Goal: Information Seeking & Learning: Compare options

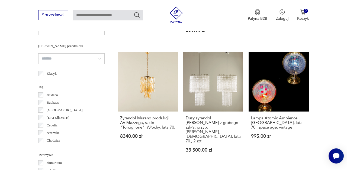
scroll to position [320, 0]
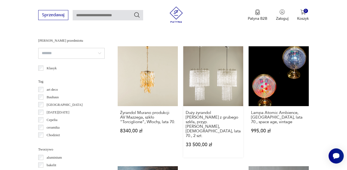
click at [205, 84] on link "Duży żyrandol Venini z grubego szkła, przyp. Toni Zuccheri, Włochy, lata 70., 2…" at bounding box center [213, 102] width 60 height 112
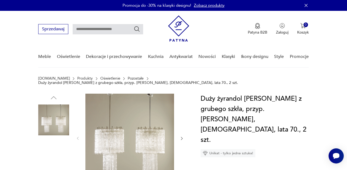
scroll to position [31, 0]
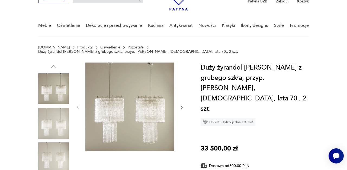
click at [142, 101] on img at bounding box center [129, 107] width 89 height 89
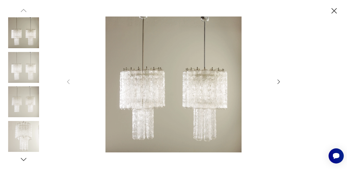
click at [280, 83] on icon "button" at bounding box center [278, 82] width 6 height 6
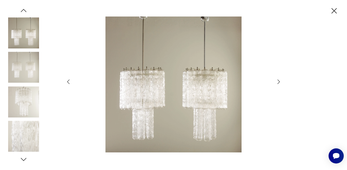
click at [280, 83] on icon "button" at bounding box center [278, 82] width 6 height 6
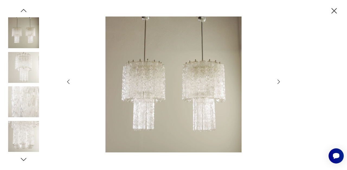
click at [280, 83] on icon "button" at bounding box center [278, 82] width 6 height 6
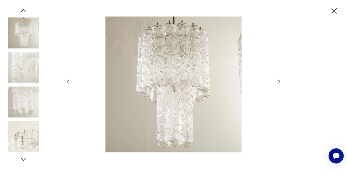
click at [280, 83] on icon "button" at bounding box center [278, 82] width 6 height 6
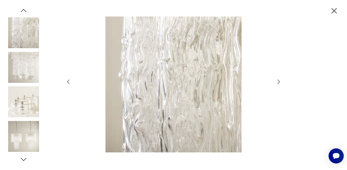
click at [280, 83] on icon "button" at bounding box center [278, 82] width 6 height 6
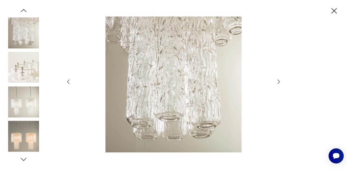
click at [280, 83] on icon "button" at bounding box center [278, 82] width 6 height 6
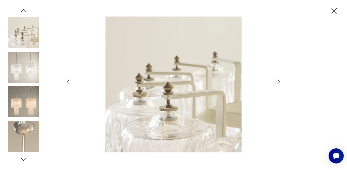
click at [280, 83] on icon "button" at bounding box center [278, 82] width 6 height 6
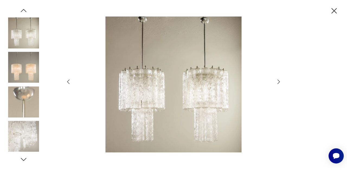
click at [280, 83] on icon "button" at bounding box center [278, 82] width 6 height 6
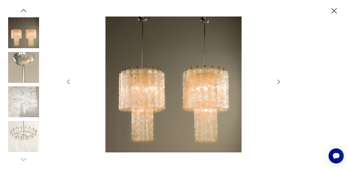
click at [280, 83] on icon "button" at bounding box center [278, 82] width 6 height 6
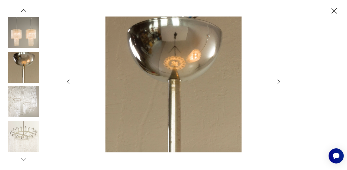
click at [331, 14] on icon "button" at bounding box center [333, 10] width 9 height 9
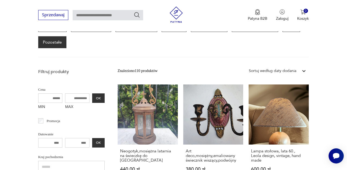
scroll to position [41, 0]
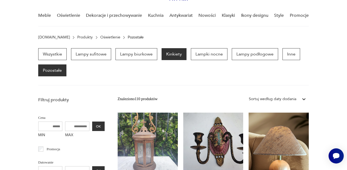
click at [171, 52] on p "Kinkiety" at bounding box center [173, 54] width 25 height 12
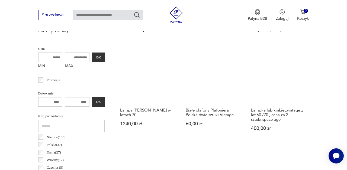
scroll to position [194, 0]
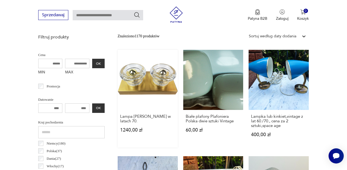
click at [145, 80] on link "Lampa Gebrüder Cosack w latach 70. 1240,00 zł" at bounding box center [148, 99] width 60 height 98
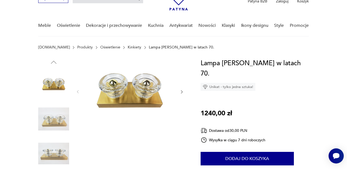
scroll to position [34, 0]
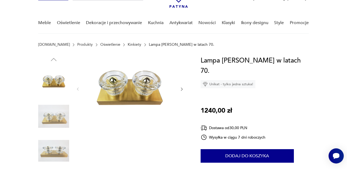
click at [183, 86] on div at bounding box center [130, 89] width 108 height 67
click at [182, 89] on icon "button" at bounding box center [181, 89] width 4 height 4
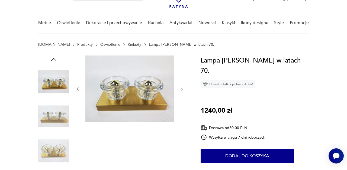
click at [182, 89] on icon "button" at bounding box center [181, 89] width 4 height 4
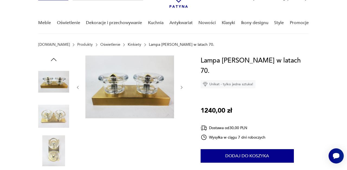
click at [182, 89] on icon "button" at bounding box center [181, 87] width 4 height 4
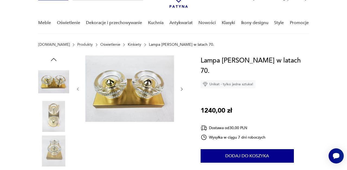
click at [182, 89] on icon "button" at bounding box center [182, 89] width 2 height 3
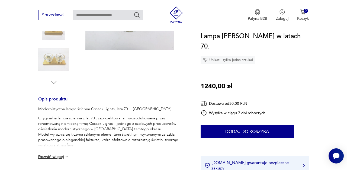
scroll to position [185, 0]
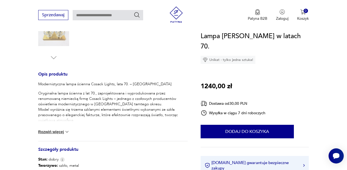
click at [61, 129] on div "Modernistyczna lampa ścienna Cosack Lights, lata 70. – Niemcy Oryginalna lampa …" at bounding box center [112, 111] width 149 height 60
click at [55, 133] on button "Rozwiń więcej" at bounding box center [53, 131] width 31 height 5
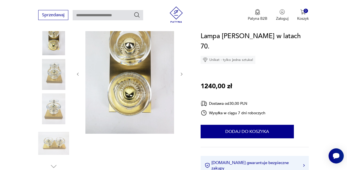
scroll to position [72, 0]
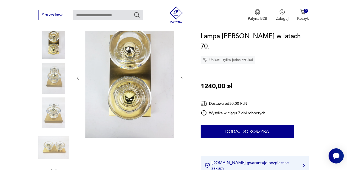
click at [52, 73] on img at bounding box center [53, 78] width 31 height 31
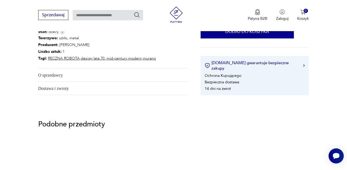
scroll to position [389, 0]
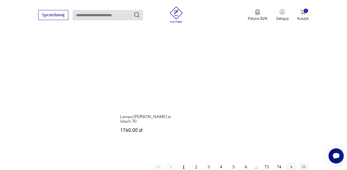
scroll to position [725, 0]
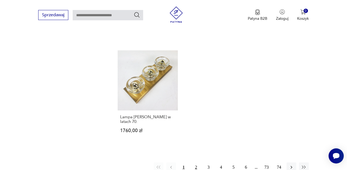
click at [196, 162] on button "2" at bounding box center [196, 167] width 10 height 10
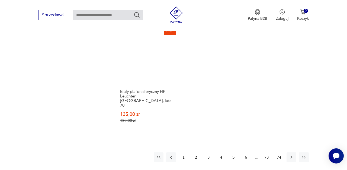
scroll to position [780, 0]
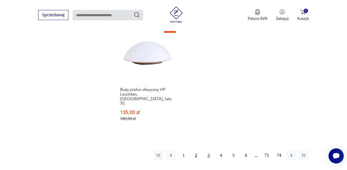
click at [209, 151] on button "3" at bounding box center [208, 156] width 10 height 10
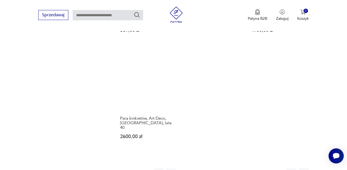
scroll to position [765, 0]
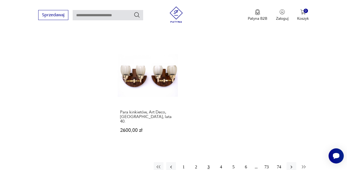
click at [303, 164] on icon "button" at bounding box center [303, 166] width 5 height 5
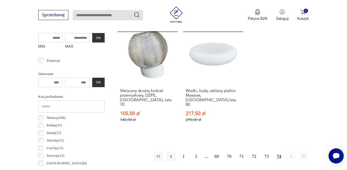
scroll to position [220, 0]
click at [172, 153] on icon "button" at bounding box center [170, 155] width 5 height 5
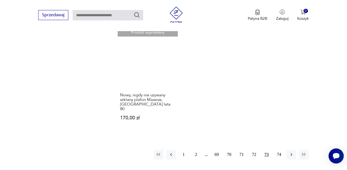
scroll to position [759, 0]
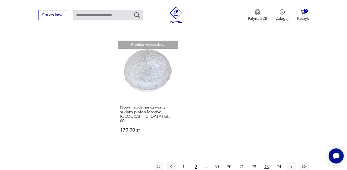
click at [196, 162] on button "2" at bounding box center [196, 167] width 10 height 10
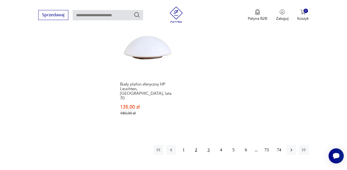
click at [209, 145] on button "3" at bounding box center [208, 150] width 10 height 10
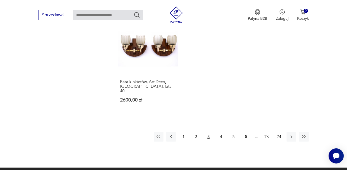
scroll to position [809, 0]
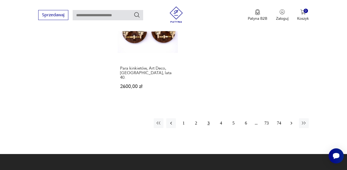
click at [291, 120] on icon "button" at bounding box center [290, 122] width 5 height 5
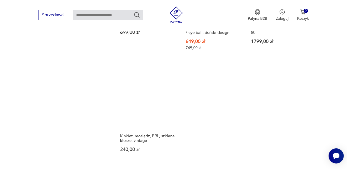
scroll to position [746, 0]
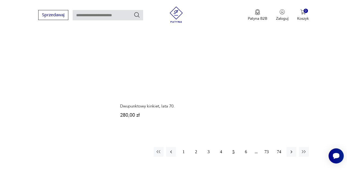
scroll to position [779, 0]
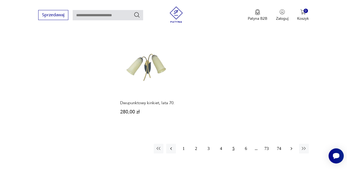
click at [293, 146] on icon "button" at bounding box center [290, 148] width 5 height 5
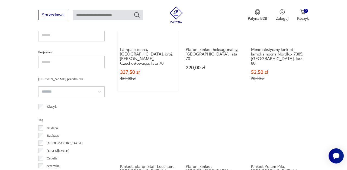
scroll to position [400, 0]
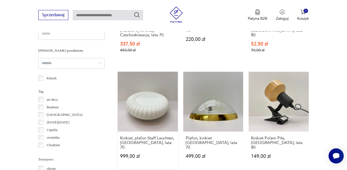
click at [146, 100] on link "Kinkiet, plafon Staff Leuchten, Niemcy, lata 70. 999,00 zł" at bounding box center [148, 121] width 60 height 98
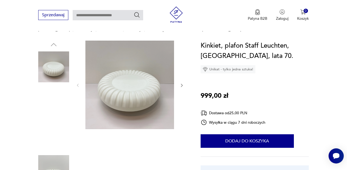
scroll to position [49, 0]
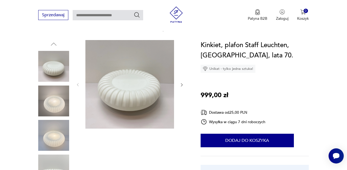
click at [184, 84] on div at bounding box center [112, 118] width 149 height 157
click at [180, 84] on icon "button" at bounding box center [181, 85] width 4 height 4
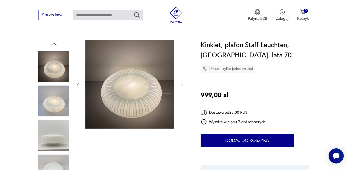
click at [180, 84] on icon "button" at bounding box center [181, 85] width 4 height 4
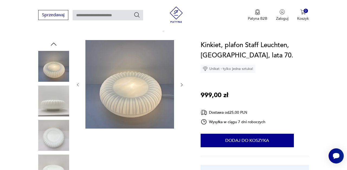
click at [180, 84] on icon "button" at bounding box center [181, 85] width 4 height 4
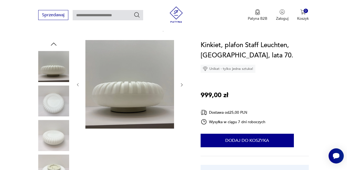
click at [180, 84] on icon "button" at bounding box center [181, 85] width 4 height 4
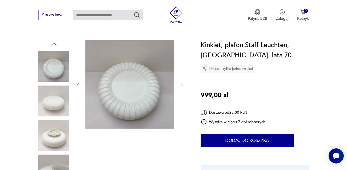
click at [180, 84] on icon "button" at bounding box center [181, 85] width 4 height 4
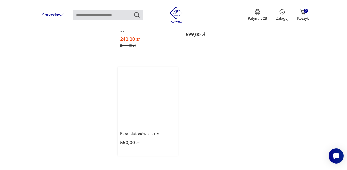
scroll to position [764, 0]
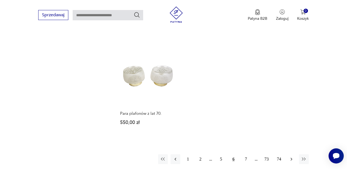
click at [289, 156] on icon "button" at bounding box center [290, 158] width 5 height 5
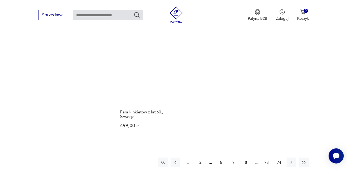
scroll to position [750, 0]
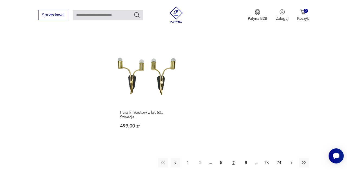
click at [291, 158] on button "button" at bounding box center [291, 163] width 10 height 10
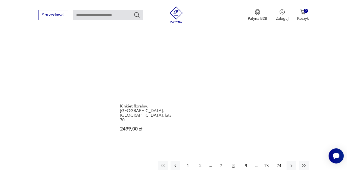
scroll to position [756, 0]
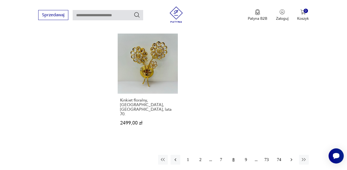
click at [292, 158] on icon "button" at bounding box center [291, 159] width 2 height 3
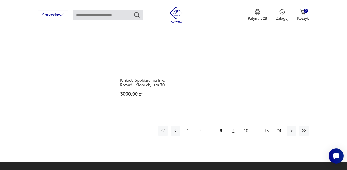
scroll to position [804, 0]
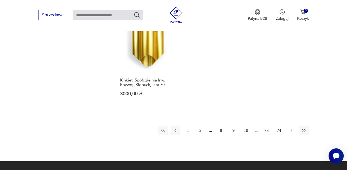
click at [290, 128] on icon "button" at bounding box center [290, 130] width 5 height 5
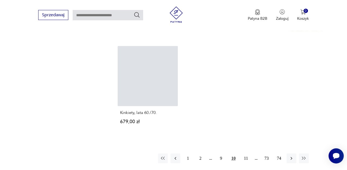
scroll to position [759, 0]
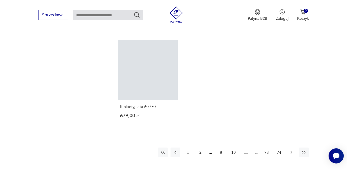
click at [293, 150] on icon "button" at bounding box center [290, 152] width 5 height 5
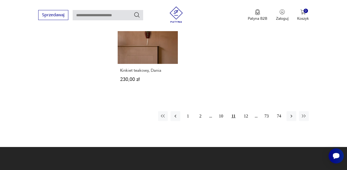
scroll to position [813, 0]
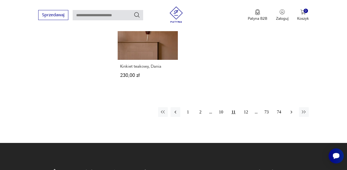
click at [289, 109] on icon "button" at bounding box center [290, 111] width 5 height 5
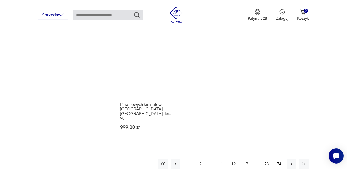
scroll to position [772, 0]
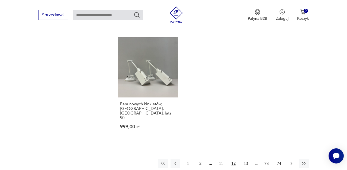
click at [291, 161] on icon "button" at bounding box center [290, 163] width 5 height 5
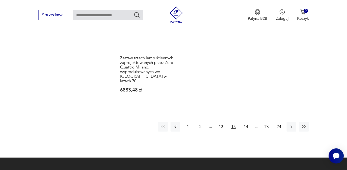
scroll to position [808, 0]
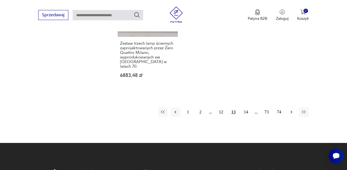
click at [291, 110] on icon "button" at bounding box center [291, 111] width 2 height 3
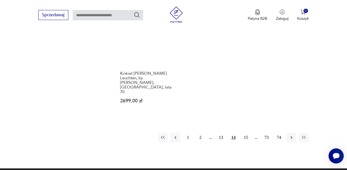
scroll to position [800, 0]
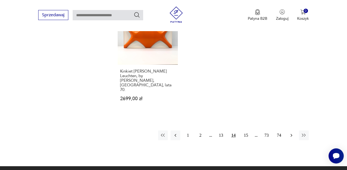
click at [292, 133] on icon "button" at bounding box center [290, 135] width 5 height 5
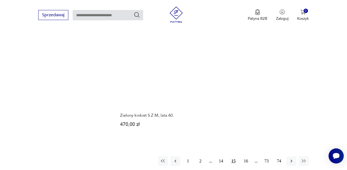
scroll to position [748, 0]
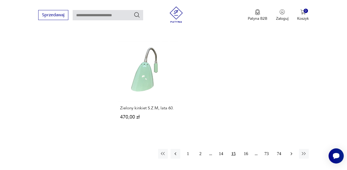
click at [290, 151] on icon "button" at bounding box center [290, 153] width 5 height 5
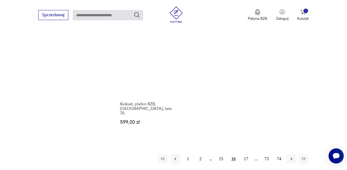
scroll to position [773, 0]
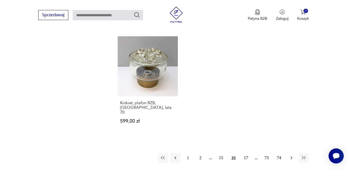
click at [290, 155] on icon "button" at bounding box center [290, 157] width 5 height 5
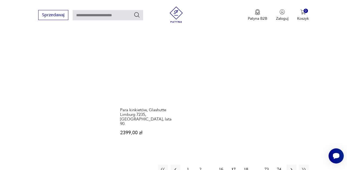
scroll to position [796, 0]
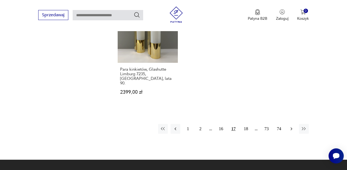
click at [291, 127] on icon "button" at bounding box center [291, 128] width 2 height 3
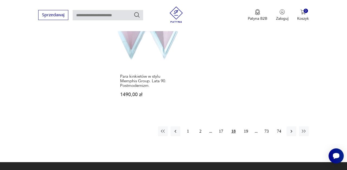
scroll to position [810, 0]
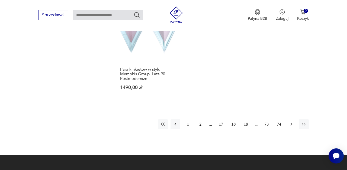
click at [293, 122] on icon "button" at bounding box center [290, 124] width 5 height 5
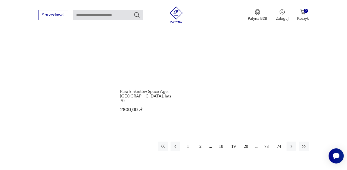
scroll to position [811, 0]
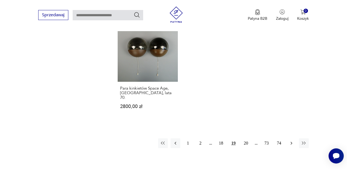
click at [289, 141] on icon "button" at bounding box center [290, 143] width 5 height 5
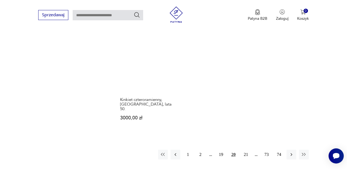
scroll to position [758, 0]
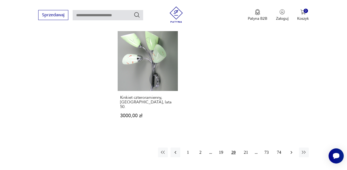
click at [291, 150] on icon "button" at bounding box center [290, 152] width 5 height 5
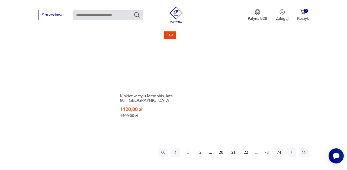
scroll to position [764, 0]
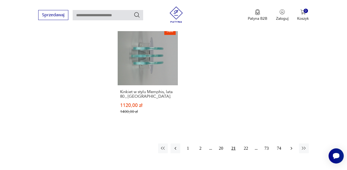
click at [290, 143] on button "button" at bounding box center [291, 148] width 10 height 10
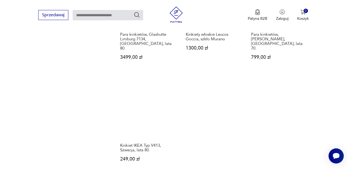
scroll to position [725, 0]
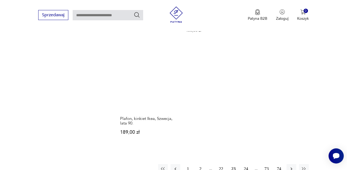
scroll to position [748, 0]
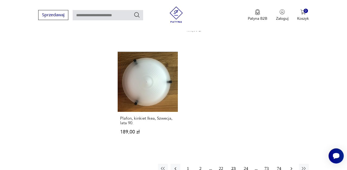
click at [291, 166] on icon "button" at bounding box center [290, 168] width 5 height 5
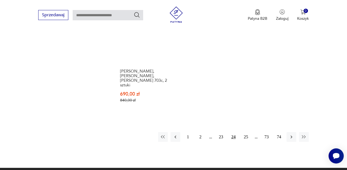
scroll to position [806, 0]
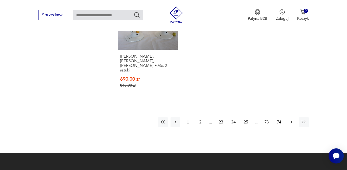
click at [291, 120] on icon "button" at bounding box center [291, 121] width 2 height 3
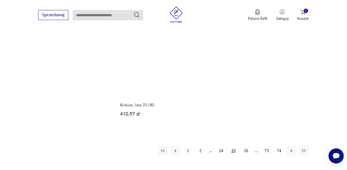
scroll to position [774, 0]
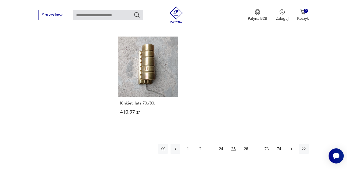
click at [292, 146] on icon "button" at bounding box center [290, 148] width 5 height 5
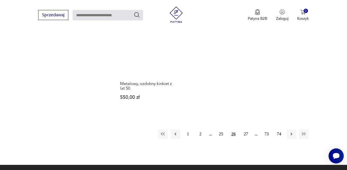
scroll to position [764, 0]
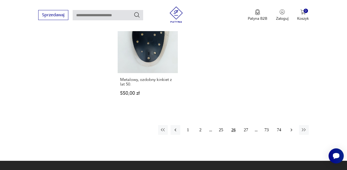
click at [293, 127] on icon "button" at bounding box center [290, 129] width 5 height 5
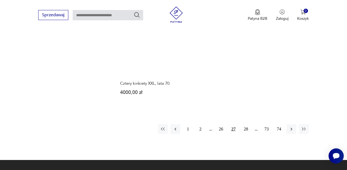
scroll to position [771, 0]
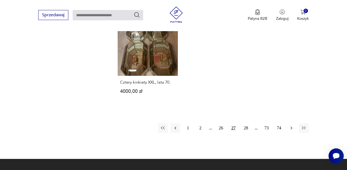
click at [292, 125] on icon "button" at bounding box center [290, 127] width 5 height 5
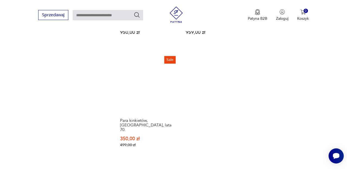
scroll to position [746, 0]
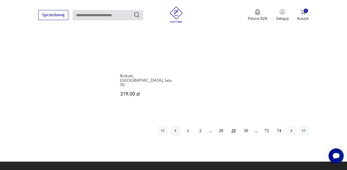
scroll to position [780, 0]
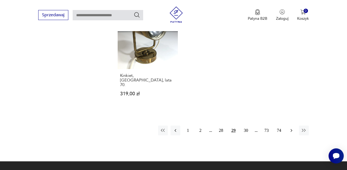
click at [291, 128] on icon "button" at bounding box center [290, 130] width 5 height 5
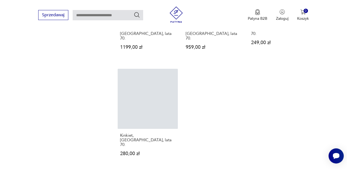
scroll to position [721, 0]
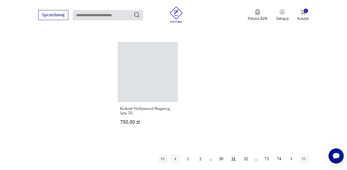
click at [288, 154] on button "button" at bounding box center [291, 159] width 10 height 10
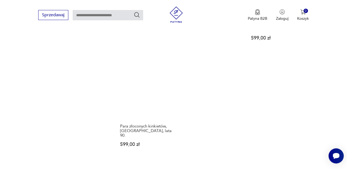
scroll to position [730, 0]
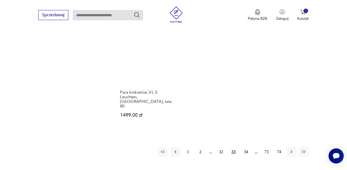
scroll to position [788, 0]
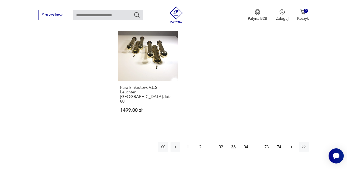
click at [291, 144] on icon "button" at bounding box center [290, 146] width 5 height 5
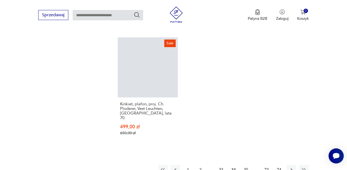
scroll to position [779, 0]
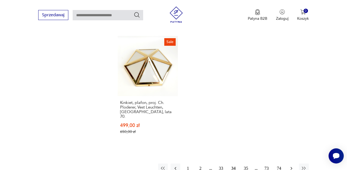
click at [290, 164] on button "button" at bounding box center [291, 169] width 10 height 10
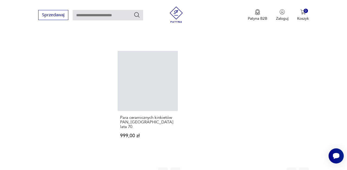
scroll to position [726, 0]
click at [291, 169] on icon "button" at bounding box center [290, 171] width 5 height 5
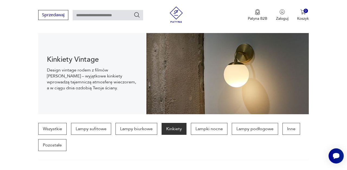
scroll to position [26, 0]
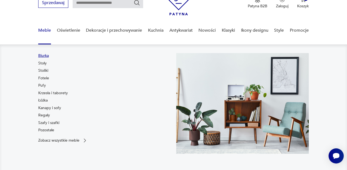
click at [46, 56] on link "Biurka" at bounding box center [43, 55] width 11 height 5
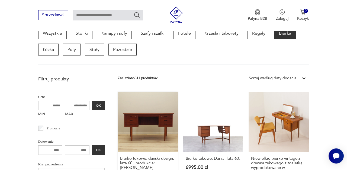
scroll to position [175, 0]
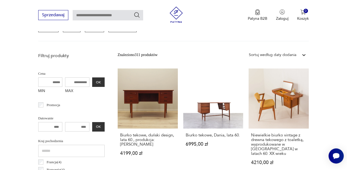
click at [70, 82] on input "MAX" at bounding box center [77, 81] width 24 height 9
type input "****"
click at [97, 81] on button "OK" at bounding box center [98, 81] width 12 height 9
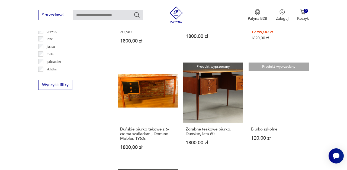
scroll to position [601, 0]
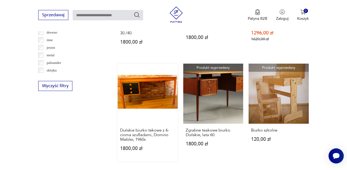
click at [156, 82] on link "Duńskie biurko tekowe z 6-cioma szufladami, Domino Møbler, 1960s 1800,00 zł" at bounding box center [148, 113] width 60 height 98
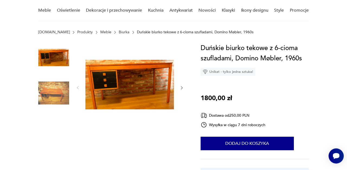
scroll to position [48, 0]
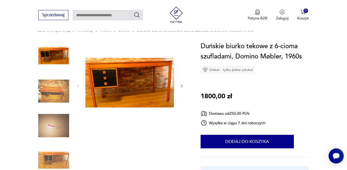
click at [96, 76] on img at bounding box center [129, 85] width 89 height 89
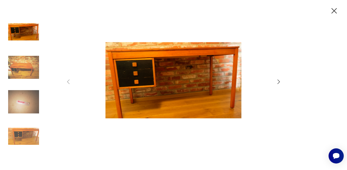
click at [23, 67] on img at bounding box center [23, 67] width 31 height 31
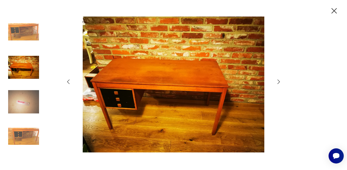
click at [30, 103] on img at bounding box center [23, 101] width 31 height 31
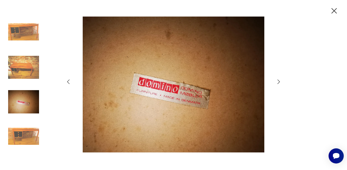
click at [29, 135] on img at bounding box center [23, 136] width 31 height 31
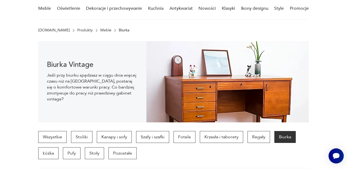
scroll to position [472, 0]
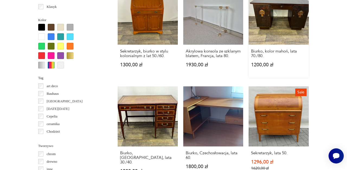
click at [277, 27] on link "Biurko, kolor mahoń, lata 70./80. 1200,00 zł" at bounding box center [278, 31] width 60 height 93
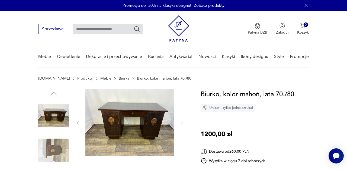
click at [133, 120] on img at bounding box center [129, 122] width 89 height 66
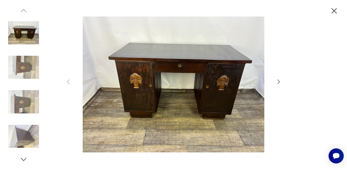
click at [280, 82] on icon "button" at bounding box center [278, 82] width 6 height 6
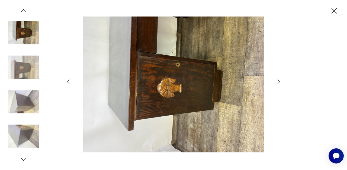
click at [280, 82] on icon "button" at bounding box center [278, 82] width 6 height 6
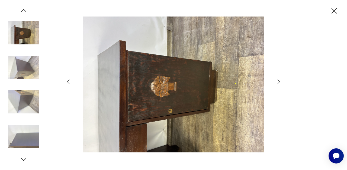
click at [280, 82] on icon "button" at bounding box center [278, 82] width 6 height 6
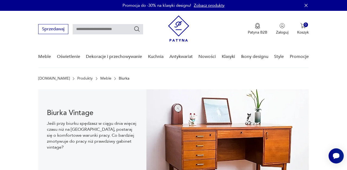
scroll to position [517, 0]
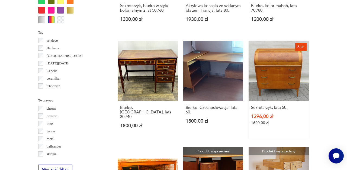
click at [283, 72] on link "Sale Sekretarzyk, lata 50. 1296,00 zł 1620,00 zł" at bounding box center [278, 90] width 60 height 98
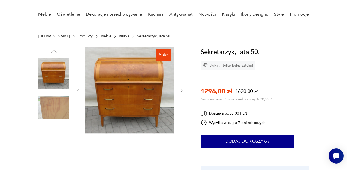
scroll to position [44, 0]
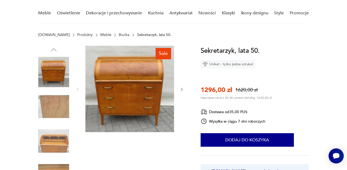
click at [53, 146] on img at bounding box center [53, 141] width 31 height 31
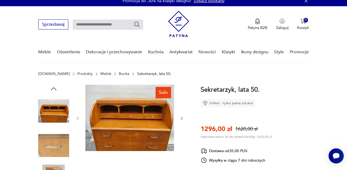
scroll to position [0, 0]
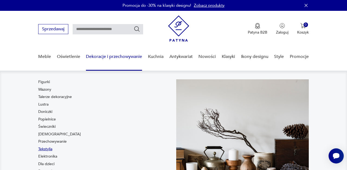
click at [51, 149] on link "Tekstylia" at bounding box center [45, 148] width 14 height 5
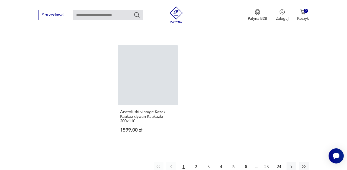
scroll to position [769, 0]
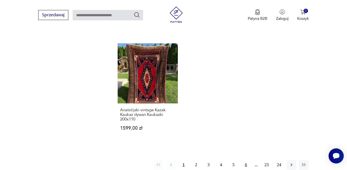
click at [247, 160] on button "6" at bounding box center [246, 165] width 10 height 10
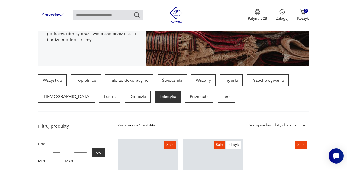
scroll to position [107, 0]
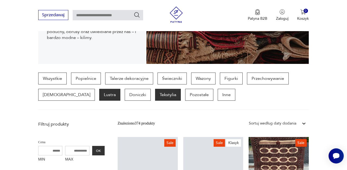
click at [99, 94] on p "Lustra" at bounding box center [109, 95] width 21 height 12
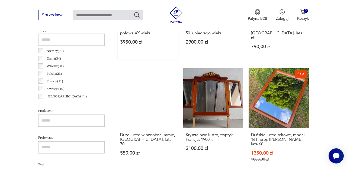
scroll to position [287, 0]
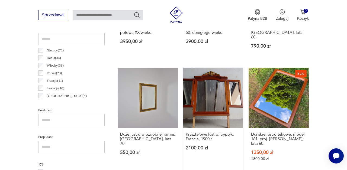
click at [218, 110] on link "Kryształowe lustro, tryptyk. Francja, 1900 r. 2100,00 zł" at bounding box center [213, 120] width 60 height 104
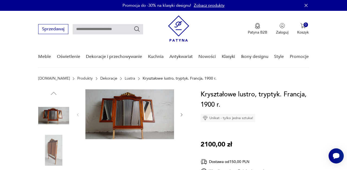
click at [120, 112] on img at bounding box center [129, 114] width 89 height 50
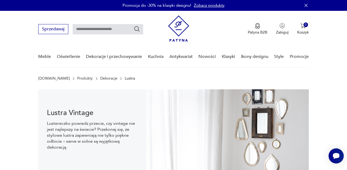
scroll to position [287, 0]
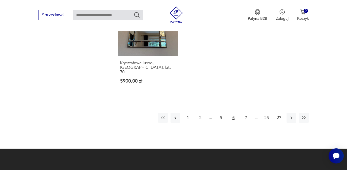
scroll to position [782, 0]
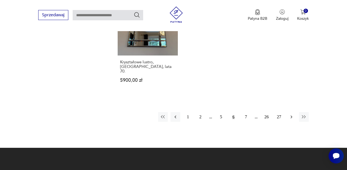
click at [291, 114] on icon "button" at bounding box center [290, 116] width 5 height 5
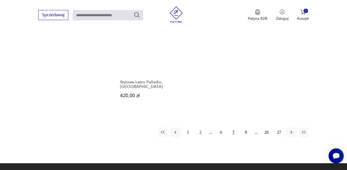
scroll to position [770, 0]
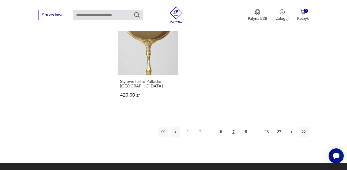
click at [289, 129] on icon "button" at bounding box center [290, 131] width 5 height 5
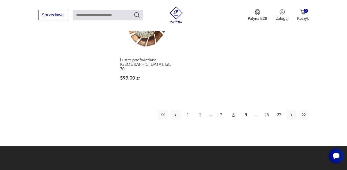
scroll to position [778, 0]
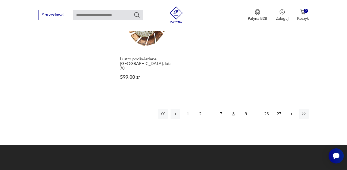
click at [288, 109] on button "button" at bounding box center [291, 114] width 10 height 10
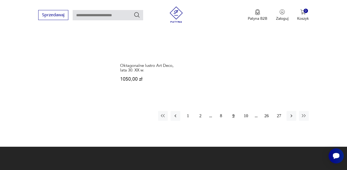
scroll to position [806, 0]
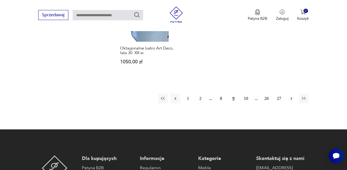
click at [293, 96] on icon "button" at bounding box center [290, 98] width 5 height 5
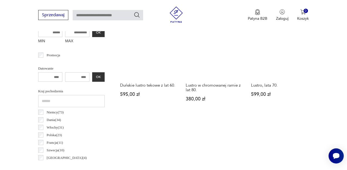
scroll to position [218, 0]
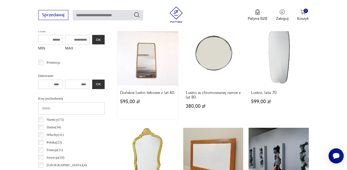
click at [144, 73] on link "Duńskie lustro tekowe z lat 60. 595,00 zł" at bounding box center [148, 72] width 60 height 93
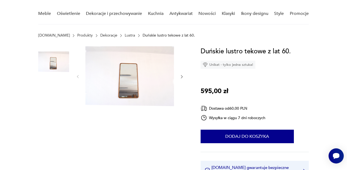
scroll to position [43, 0]
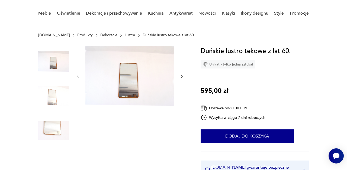
click at [129, 74] on img at bounding box center [129, 76] width 89 height 60
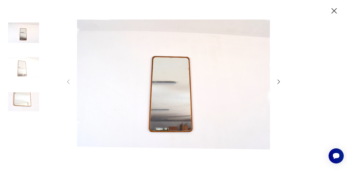
click at [18, 66] on img at bounding box center [23, 67] width 31 height 31
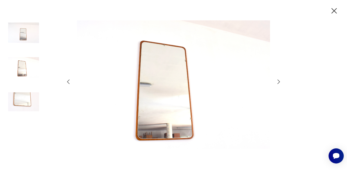
click at [23, 108] on img at bounding box center [23, 101] width 31 height 31
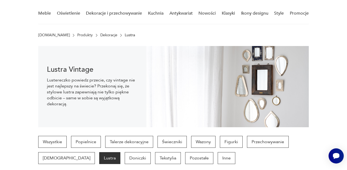
scroll to position [218, 0]
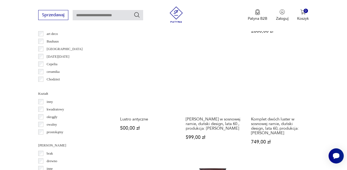
scroll to position [512, 0]
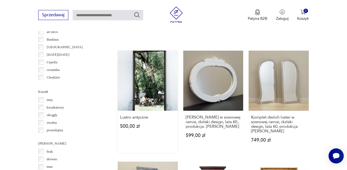
click at [154, 80] on link "Lustro antyczne 500,00 zł" at bounding box center [148, 102] width 60 height 102
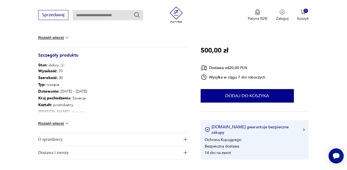
scroll to position [223, 0]
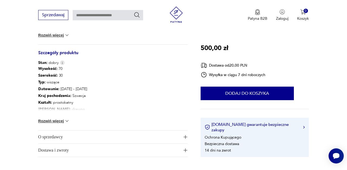
click at [50, 122] on button "Rozwiń więcej" at bounding box center [53, 120] width 31 height 5
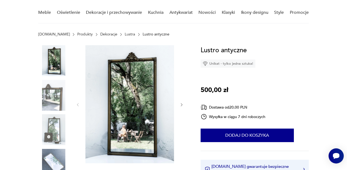
scroll to position [43, 0]
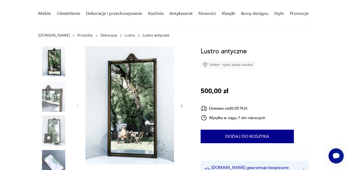
click at [46, 100] on img at bounding box center [53, 96] width 31 height 31
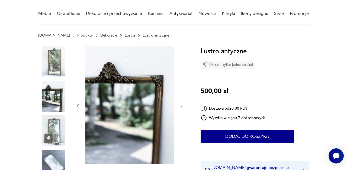
click at [50, 133] on img at bounding box center [53, 130] width 31 height 31
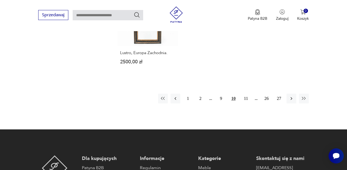
scroll to position [795, 0]
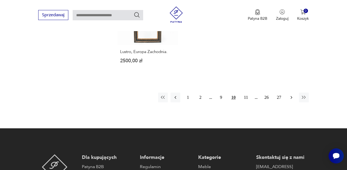
click at [291, 96] on icon "button" at bounding box center [291, 97] width 2 height 3
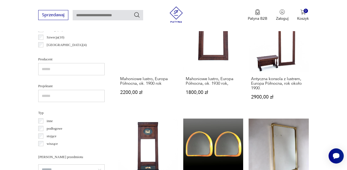
scroll to position [302, 0]
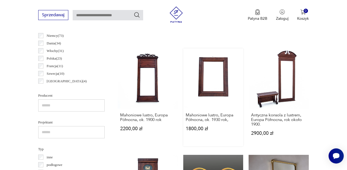
click at [222, 71] on link "Mahoniowe lustro, Europa Północna, ok. 1930 rok, 1800,00 zł" at bounding box center [213, 97] width 60 height 98
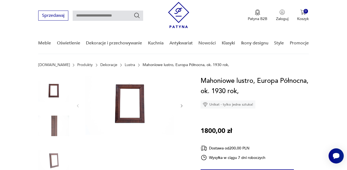
scroll to position [76, 0]
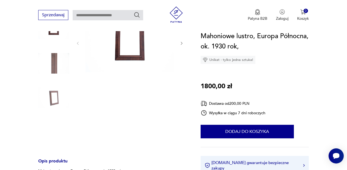
click at [53, 70] on img at bounding box center [53, 63] width 31 height 31
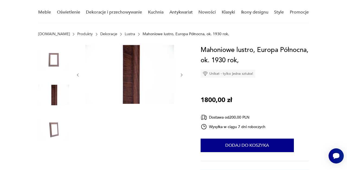
scroll to position [44, 0]
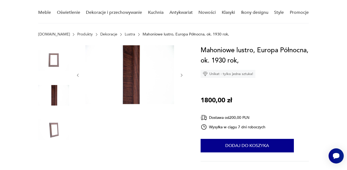
click at [52, 61] on img at bounding box center [53, 60] width 31 height 31
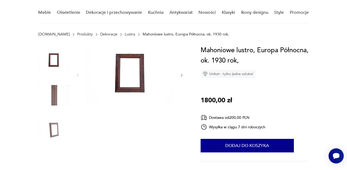
click at [51, 137] on img at bounding box center [53, 129] width 31 height 31
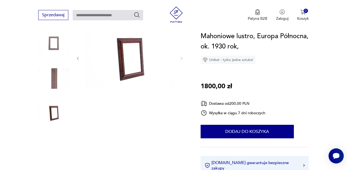
scroll to position [64, 0]
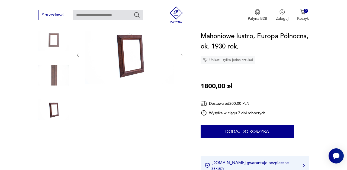
click at [139, 66] on img at bounding box center [129, 54] width 89 height 59
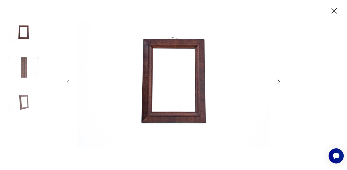
click at [278, 80] on icon "button" at bounding box center [278, 82] width 2 height 4
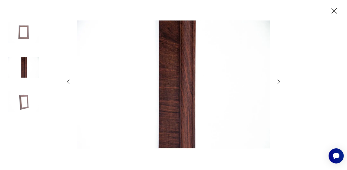
click at [278, 80] on icon "button" at bounding box center [278, 82] width 2 height 4
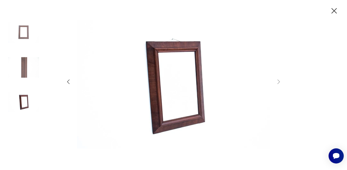
click at [330, 12] on icon "button" at bounding box center [333, 10] width 9 height 9
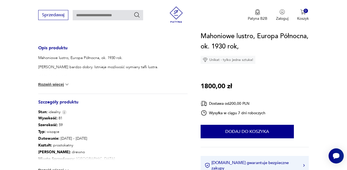
scroll to position [190, 0]
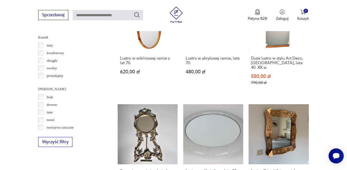
scroll to position [567, 0]
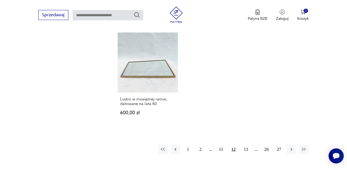
scroll to position [748, 0]
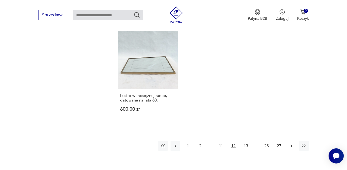
click at [292, 143] on icon "button" at bounding box center [290, 145] width 5 height 5
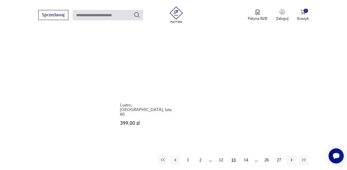
scroll to position [755, 0]
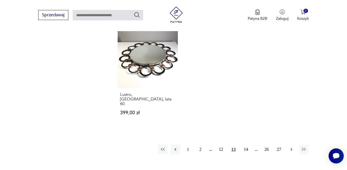
click at [290, 147] on icon "button" at bounding box center [290, 149] width 5 height 5
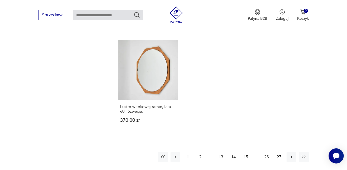
scroll to position [744, 0]
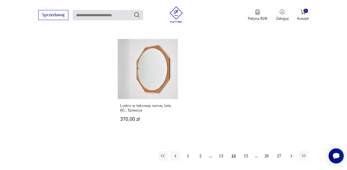
click at [292, 154] on icon "button" at bounding box center [291, 155] width 2 height 3
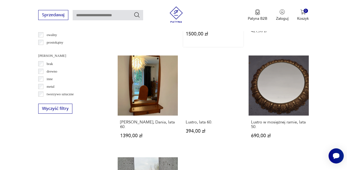
scroll to position [603, 0]
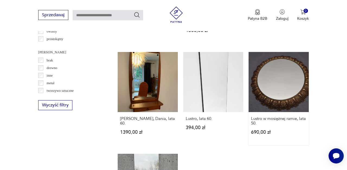
click at [277, 85] on link "Lustro w mosiężnej ramie, lata 50. 690,00 zł" at bounding box center [278, 98] width 60 height 93
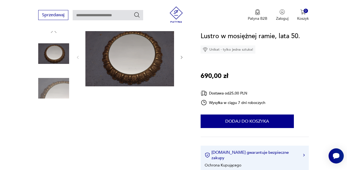
scroll to position [57, 0]
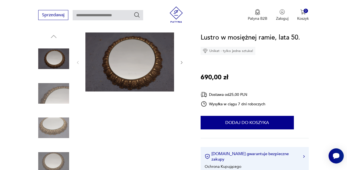
click at [62, 97] on img at bounding box center [53, 93] width 31 height 31
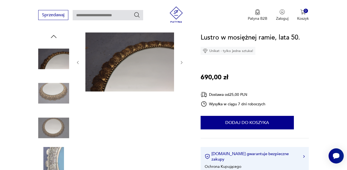
click at [54, 126] on img at bounding box center [53, 127] width 31 height 31
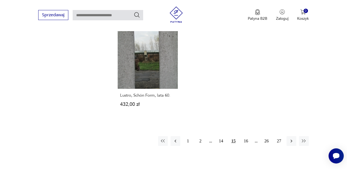
scroll to position [727, 0]
click at [291, 139] on icon "button" at bounding box center [290, 141] width 5 height 5
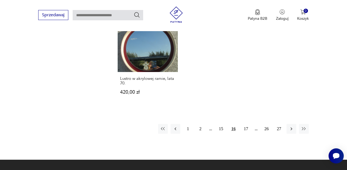
scroll to position [771, 0]
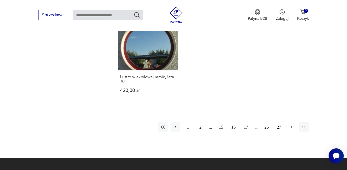
click at [292, 125] on icon "button" at bounding box center [290, 127] width 5 height 5
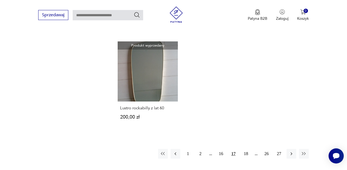
scroll to position [710, 0]
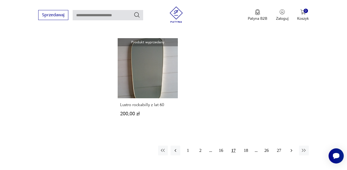
click at [292, 149] on icon "button" at bounding box center [291, 150] width 2 height 3
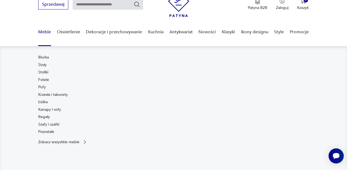
scroll to position [25, 0]
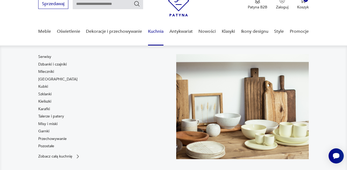
click at [152, 32] on link "Kuchnia" at bounding box center [155, 31] width 15 height 21
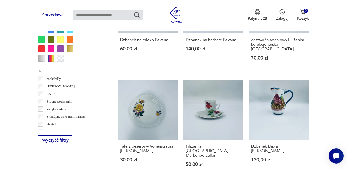
scroll to position [354, 0]
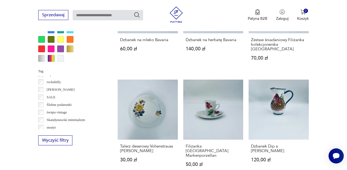
click at [50, 89] on p "[PERSON_NAME]" at bounding box center [61, 90] width 28 height 6
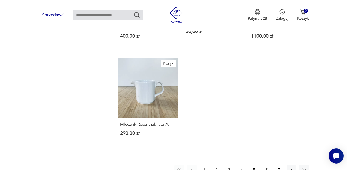
scroll to position [743, 0]
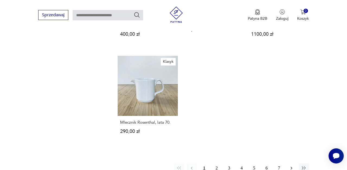
click at [293, 165] on icon "button" at bounding box center [290, 167] width 5 height 5
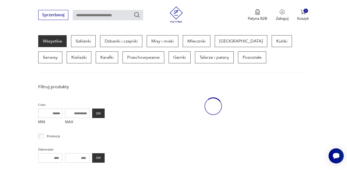
scroll to position [144, 0]
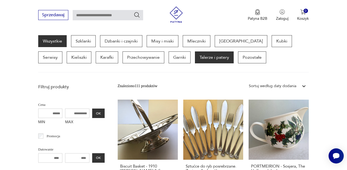
click at [195, 54] on p "Talerze i patery" at bounding box center [214, 57] width 39 height 12
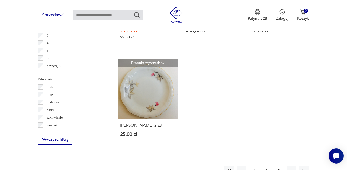
scroll to position [747, 0]
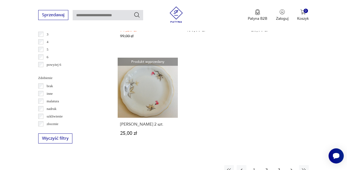
click at [291, 167] on icon "button" at bounding box center [290, 169] width 5 height 5
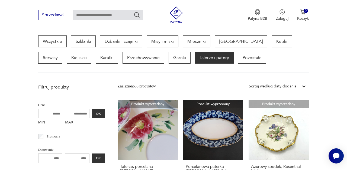
scroll to position [150, 0]
